Goal: Navigation & Orientation: Go to known website

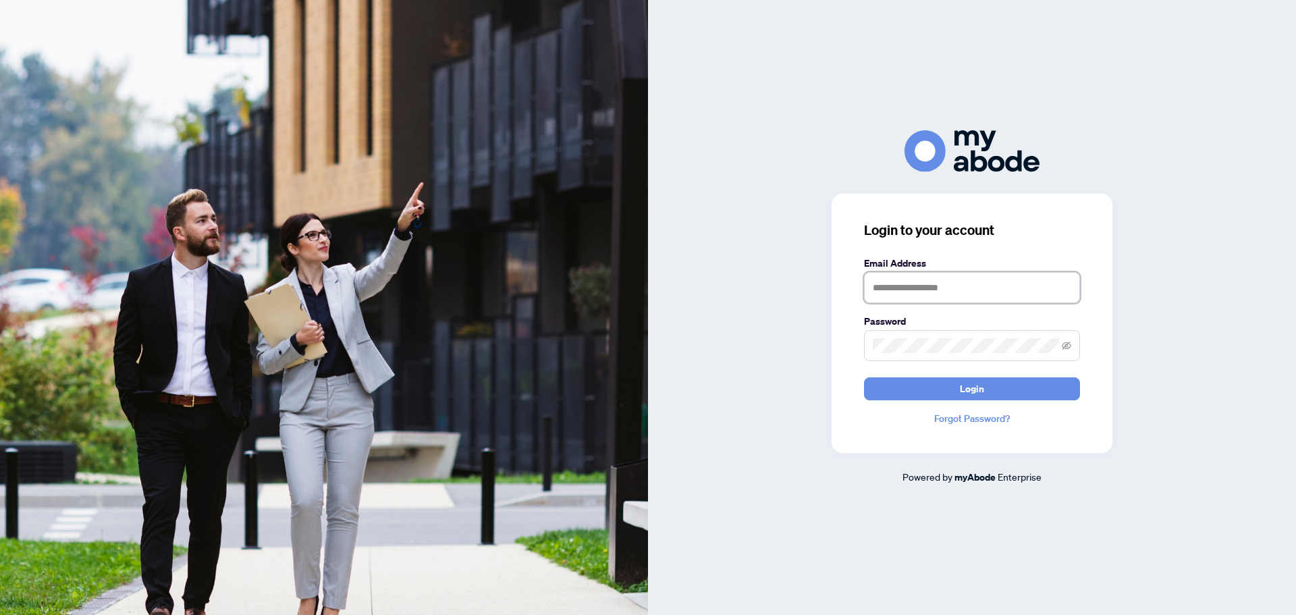
click at [914, 284] on input "text" at bounding box center [972, 287] width 216 height 31
type input "**********"
click at [973, 380] on span "Login" at bounding box center [972, 389] width 24 height 22
